Goal: Information Seeking & Learning: Understand process/instructions

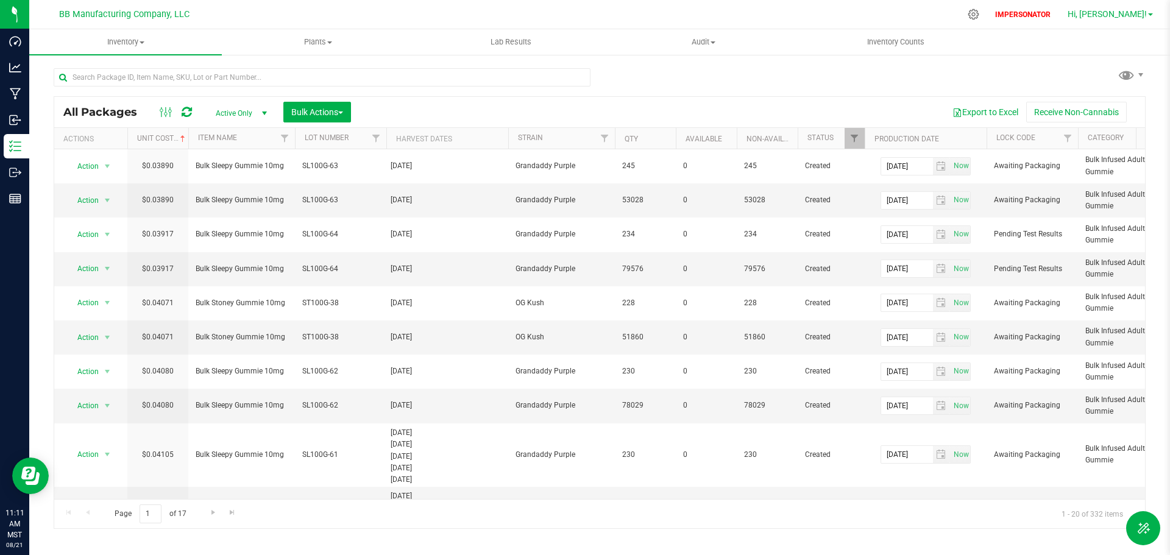
click at [1128, 15] on span "Hi, Curt!" at bounding box center [1106, 14] width 79 height 10
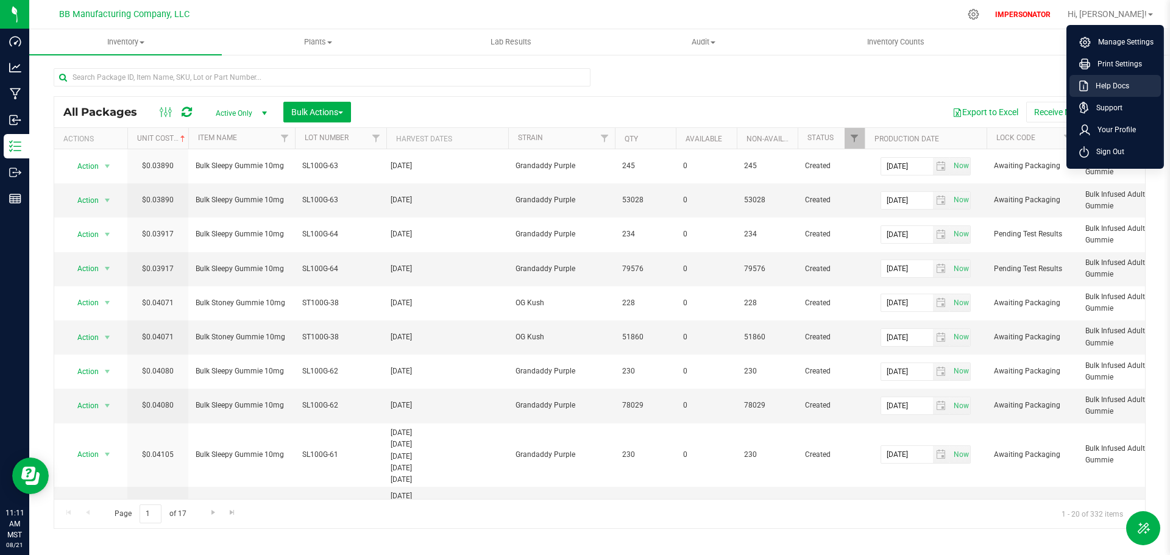
click at [1103, 84] on span "Help Docs" at bounding box center [1108, 86] width 41 height 12
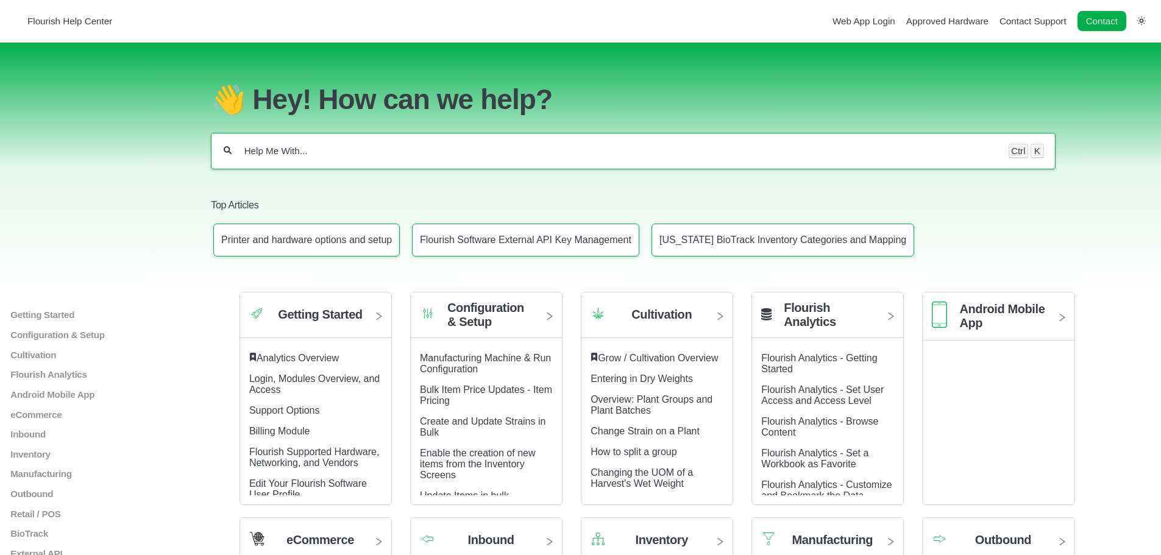
click at [260, 154] on input "Help Me With..." at bounding box center [620, 151] width 754 height 12
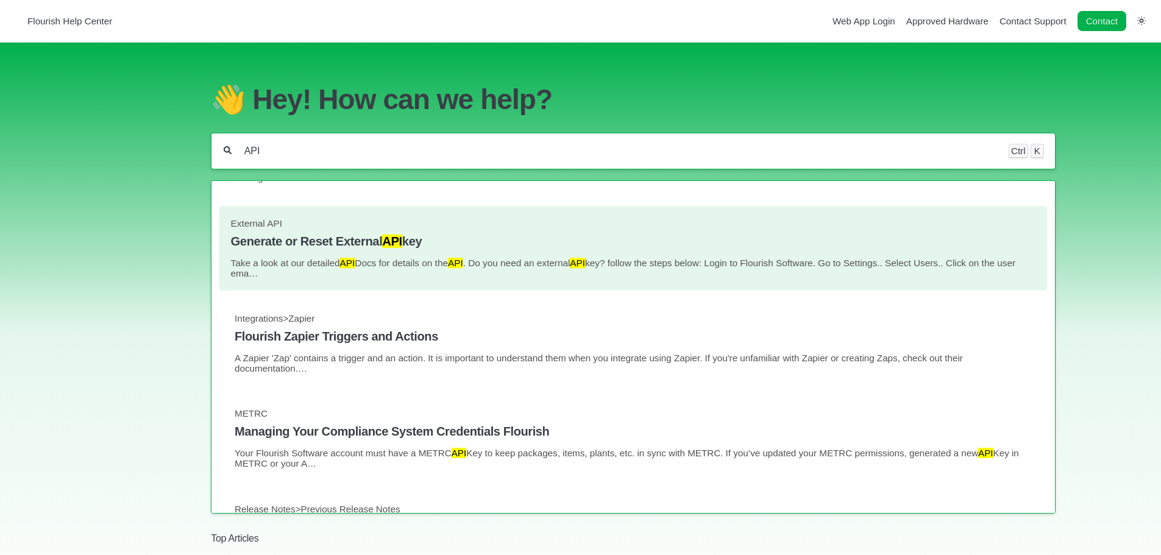
scroll to position [122, 0]
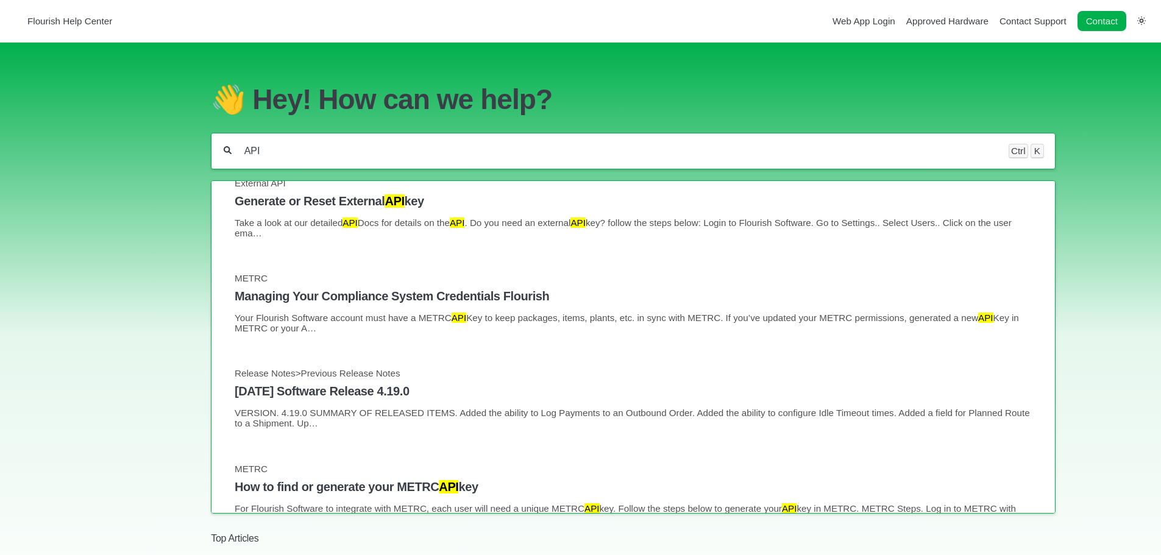
type input "API"
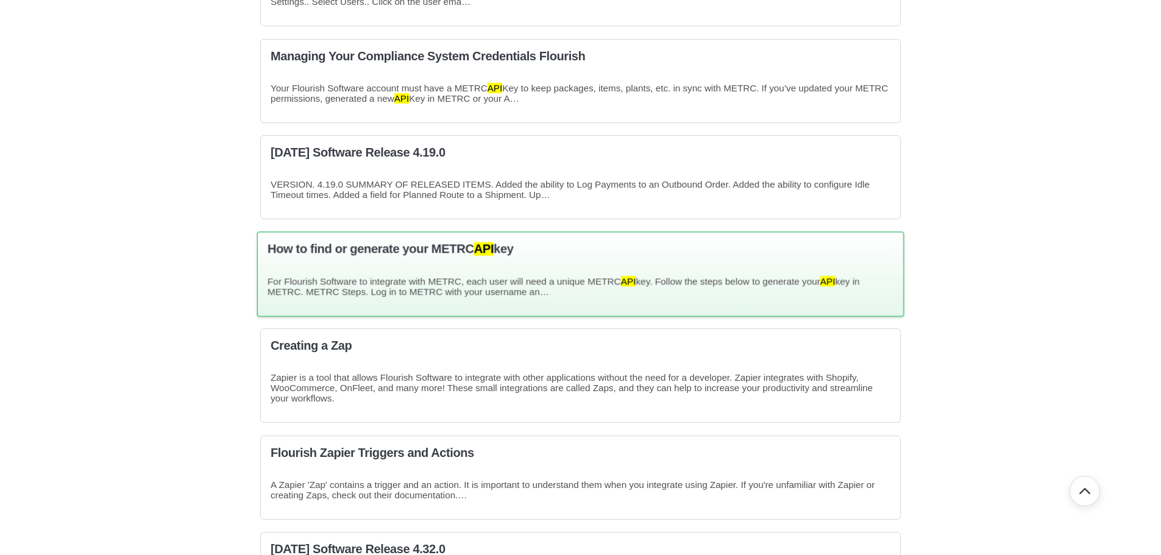
scroll to position [244, 0]
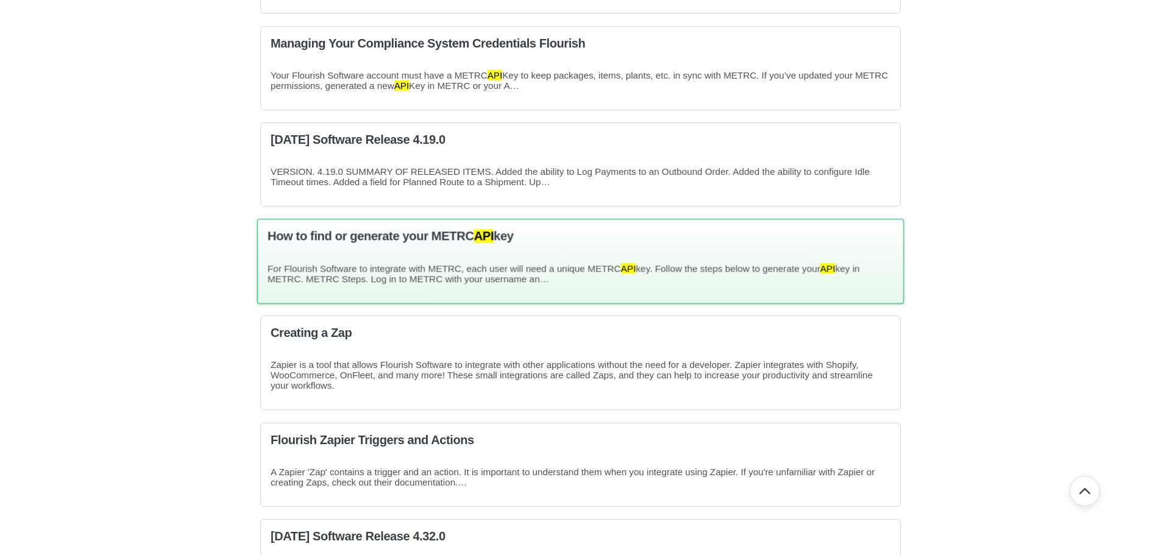
click at [403, 273] on p "For Flourish Software to integrate with METRC, each user will need a unique MET…" at bounding box center [580, 273] width 626 height 21
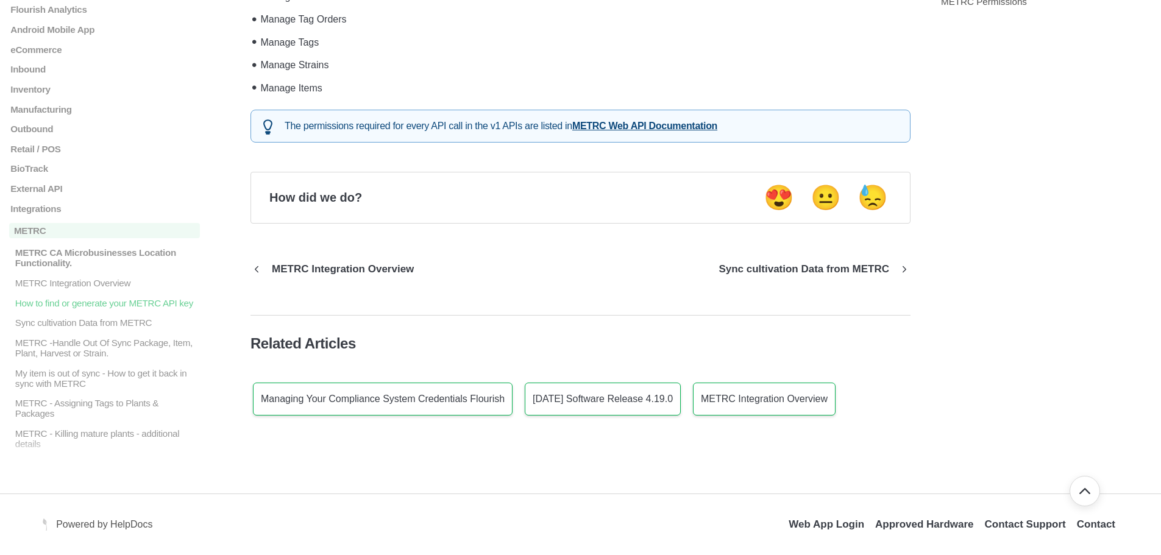
scroll to position [2045, 0]
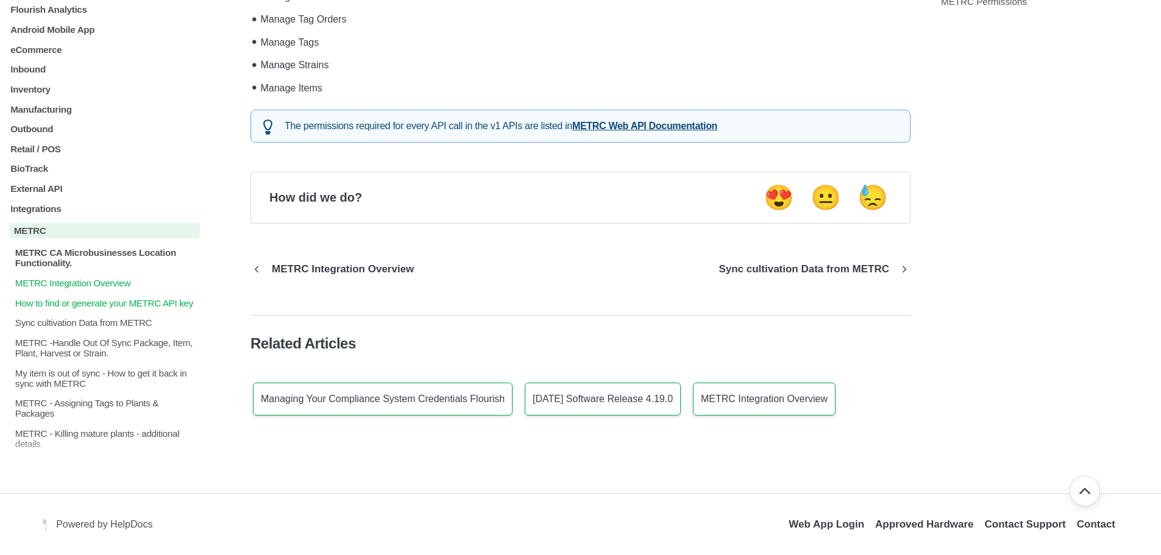
click at [34, 288] on p "METRC Integration Overview" at bounding box center [107, 283] width 186 height 10
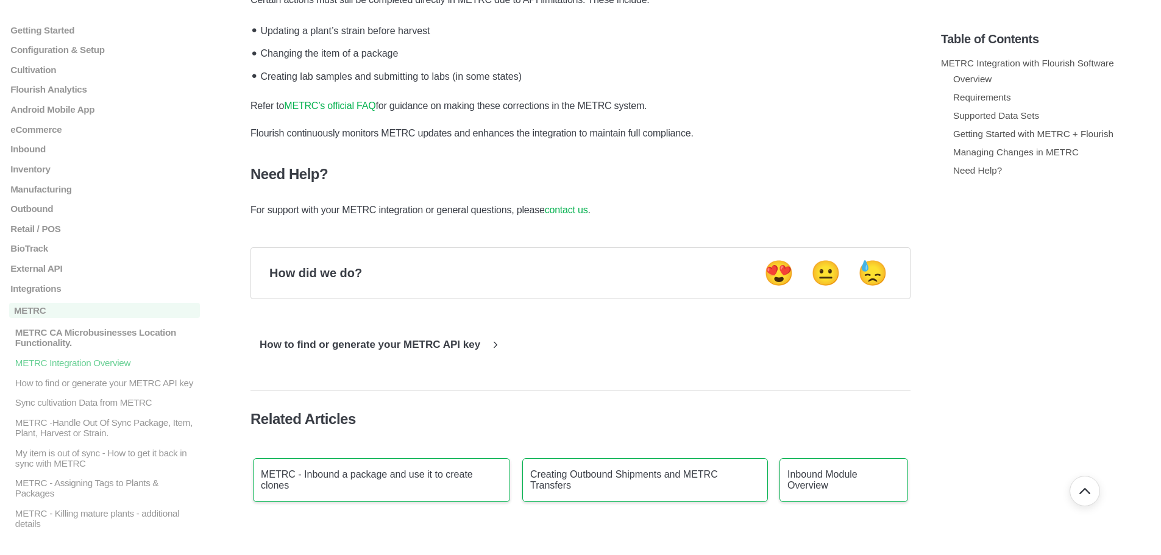
scroll to position [1706, 0]
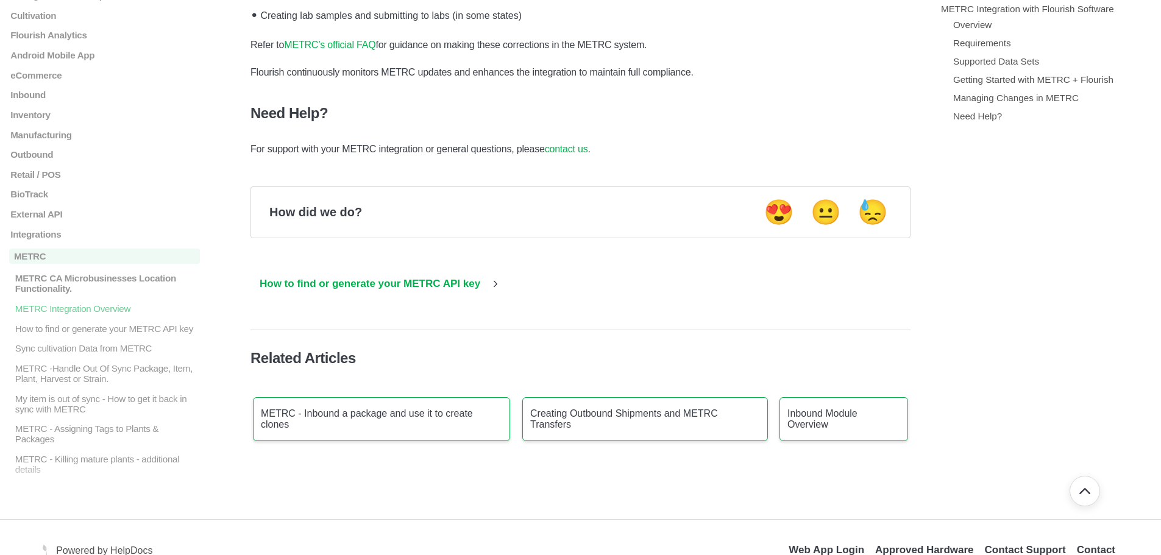
click at [349, 284] on p "How to find or generate your METRC API key" at bounding box center [369, 284] width 239 height 12
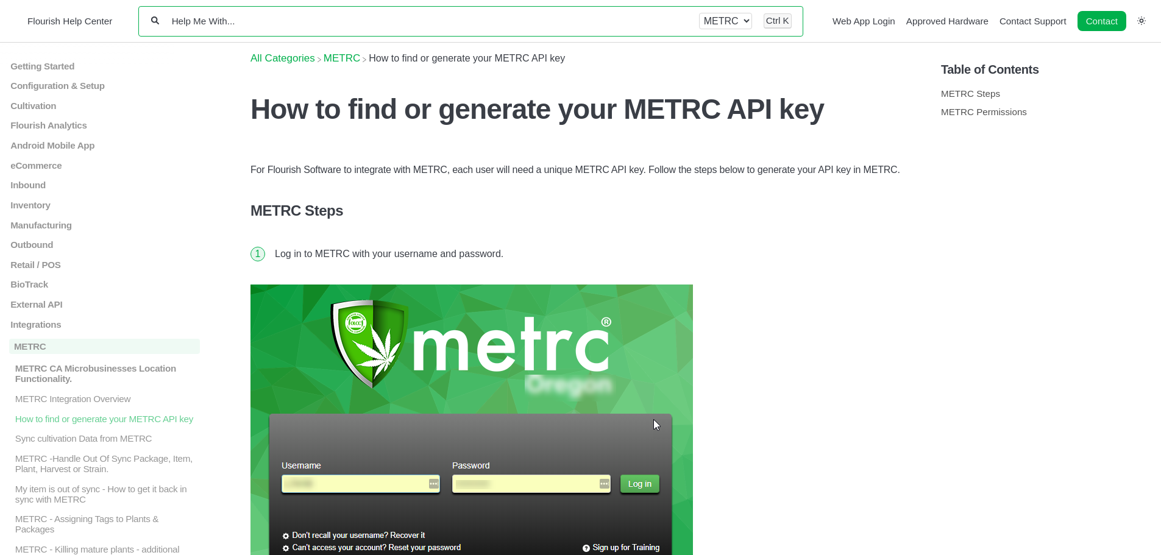
click at [266, 21] on input "Help Me With..." at bounding box center [429, 21] width 517 height 12
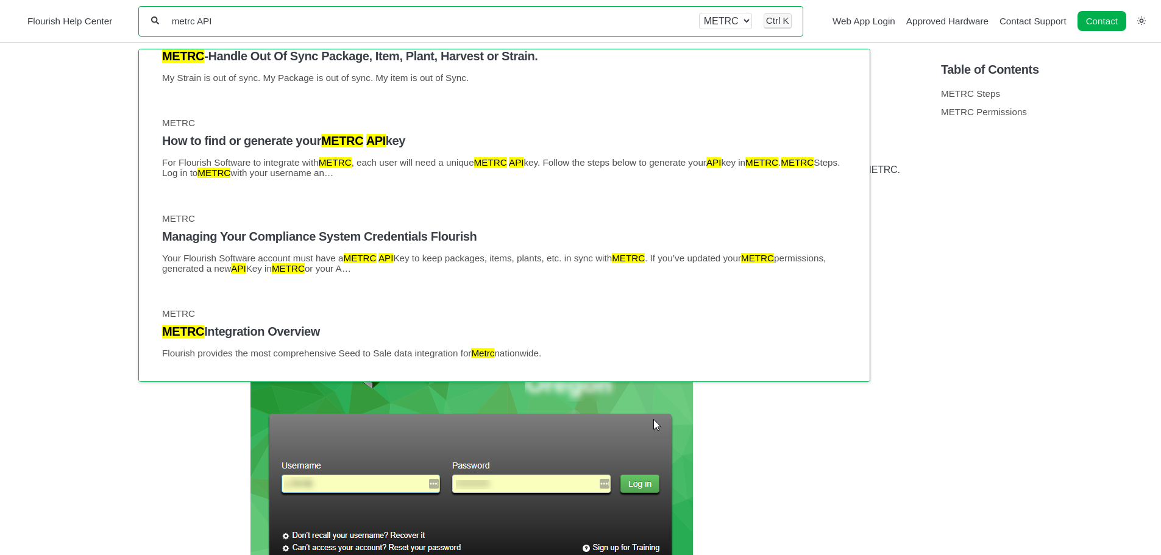
scroll to position [61, 0]
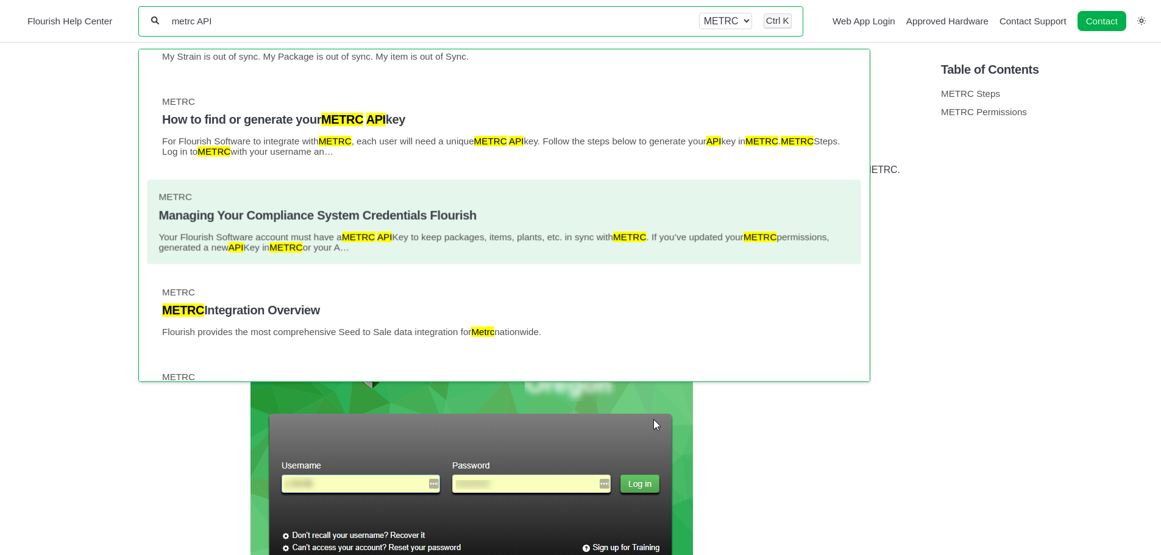
type input "metrc API"
click at [311, 216] on h4 "Managing Your Compliance System Credentials Flourish" at bounding box center [504, 215] width 690 height 14
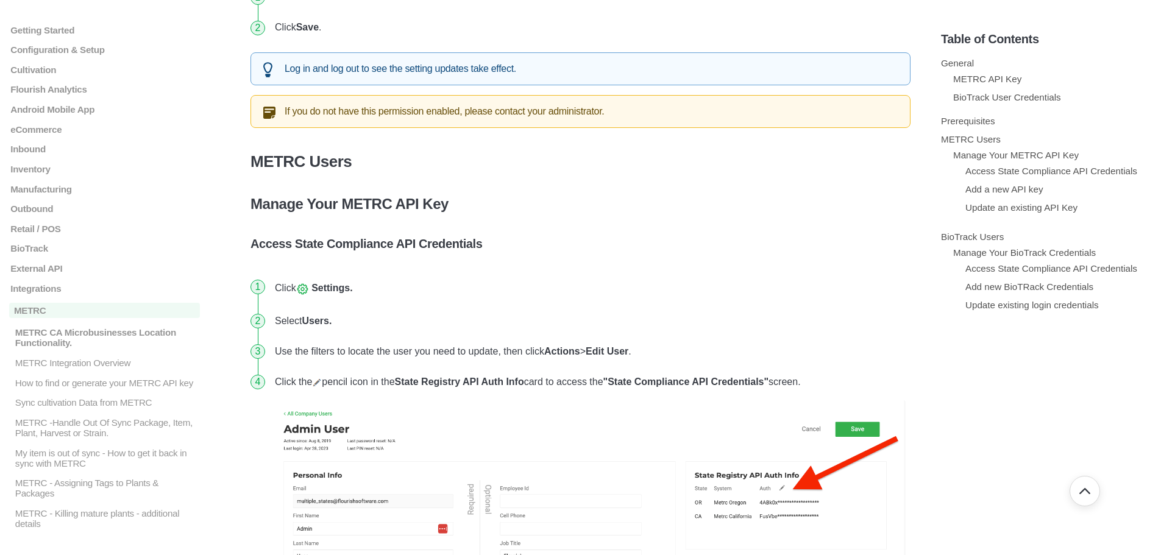
scroll to position [1158, 0]
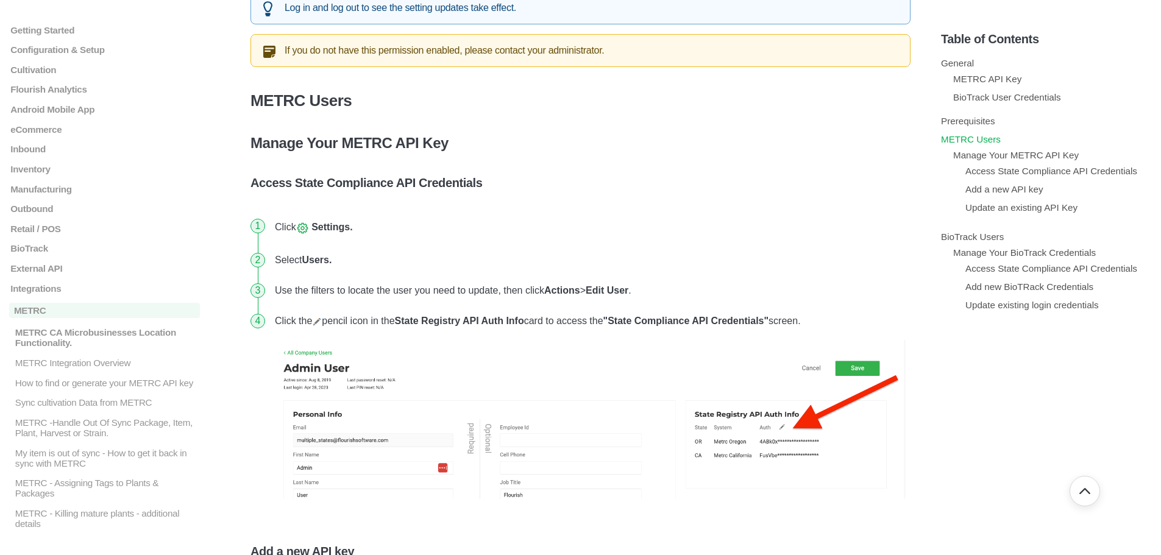
click at [952, 137] on link "METRC Users" at bounding box center [971, 139] width 60 height 10
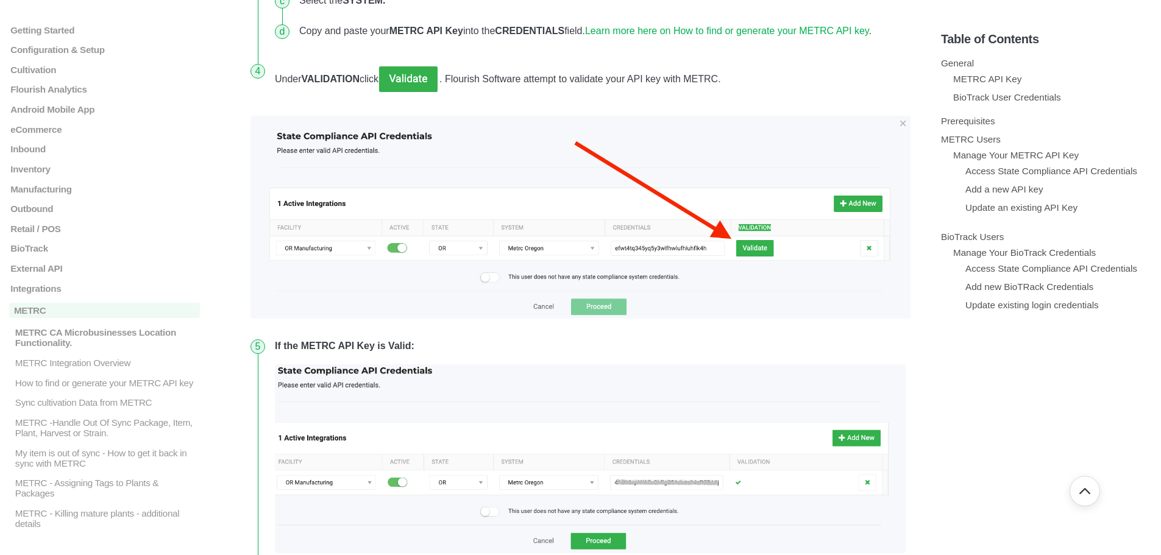
scroll to position [2224, 0]
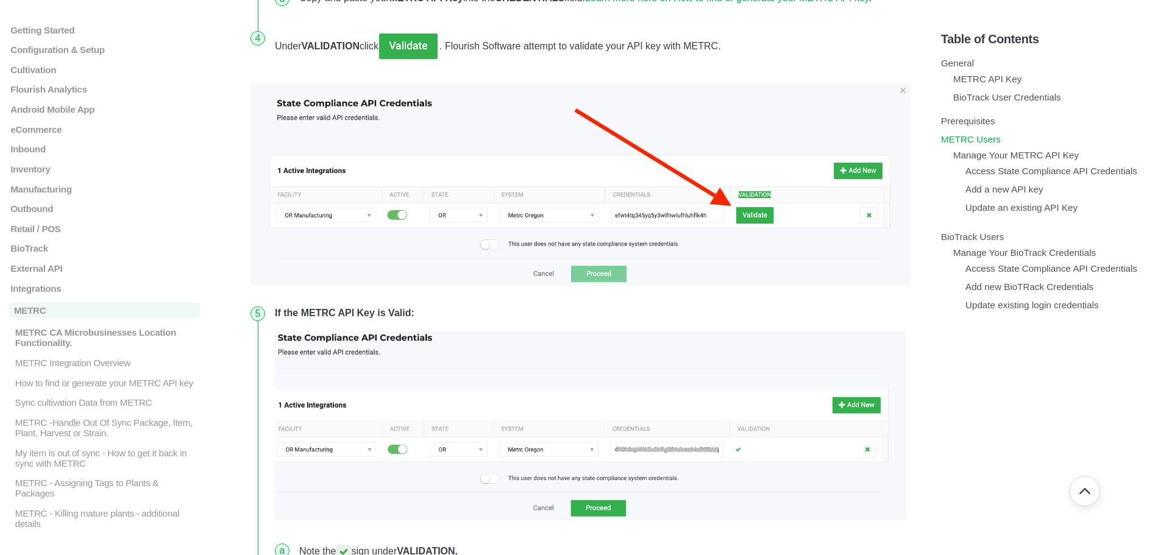
click at [960, 141] on link "METRC Users" at bounding box center [971, 139] width 60 height 10
